Goal: Transaction & Acquisition: Purchase product/service

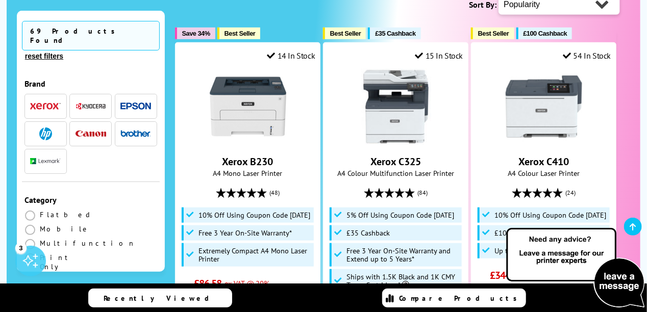
scroll to position [547, 0]
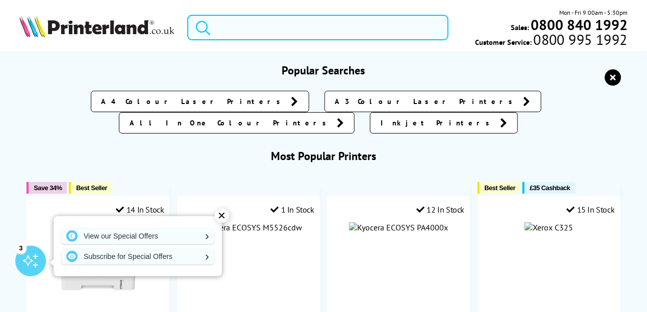
click at [304, 28] on input "search" at bounding box center [318, 28] width 262 height 26
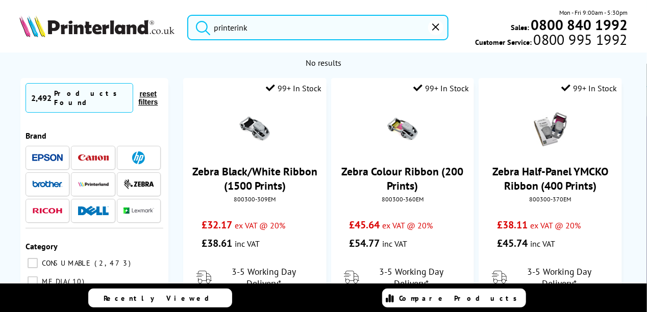
type input "printerink"
